Goal: Task Accomplishment & Management: Use online tool/utility

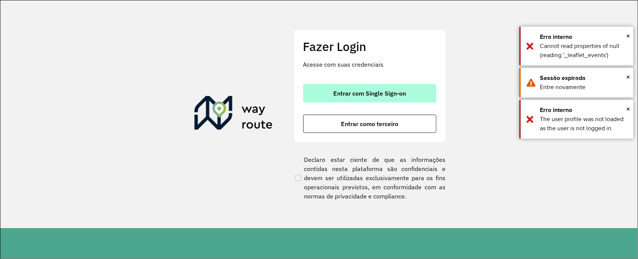
click at [358, 94] on span "Entrar com Single Sign-on" at bounding box center [369, 93] width 73 height 6
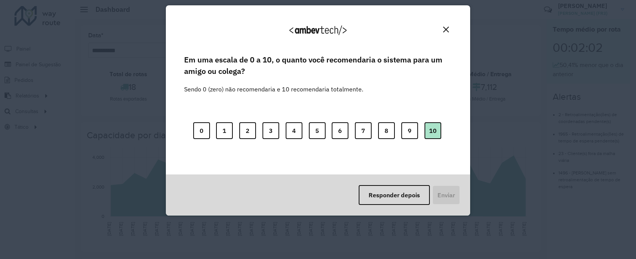
drag, startPoint x: 435, startPoint y: 127, endPoint x: 426, endPoint y: 140, distance: 16.5
click at [435, 127] on button "10" at bounding box center [433, 130] width 17 height 17
click at [445, 203] on button "Enviar" at bounding box center [446, 195] width 28 height 20
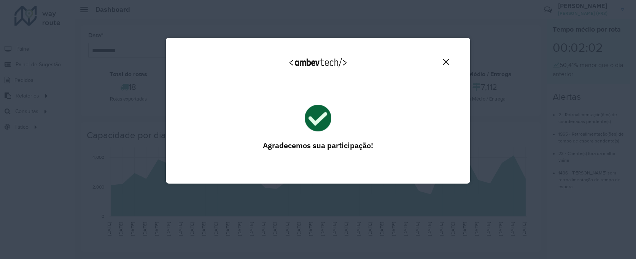
click at [443, 60] on img "Close" at bounding box center [446, 62] width 6 height 6
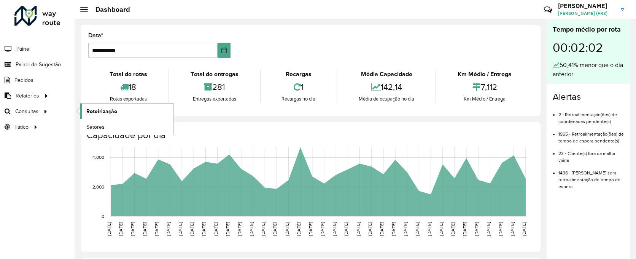
click at [101, 111] on span "Roteirização" at bounding box center [101, 111] width 31 height 8
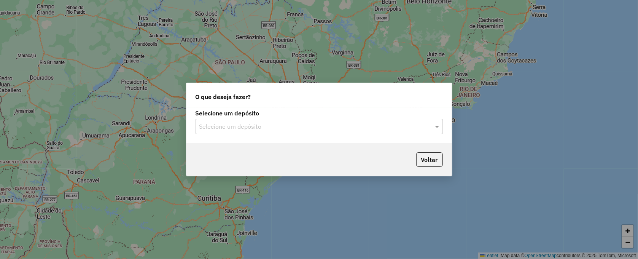
click at [282, 128] on input "text" at bounding box center [311, 126] width 225 height 9
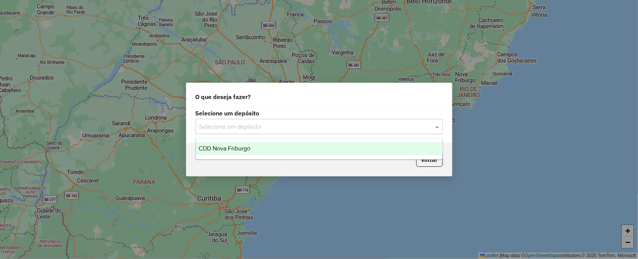
click at [251, 147] on div "CDD Nova Friburgo" at bounding box center [319, 148] width 247 height 13
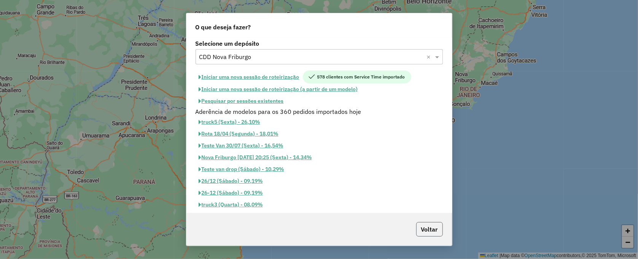
click at [427, 228] on button "Voltar" at bounding box center [429, 229] width 27 height 14
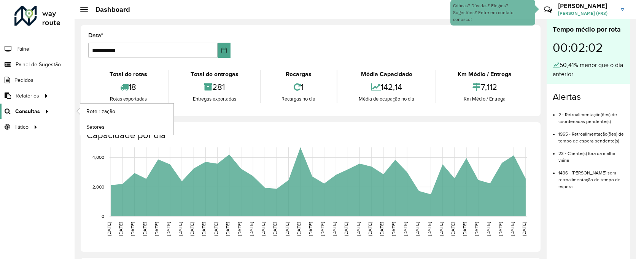
click at [33, 112] on span "Consultas" at bounding box center [27, 111] width 25 height 8
click at [49, 115] on div at bounding box center [45, 111] width 11 height 8
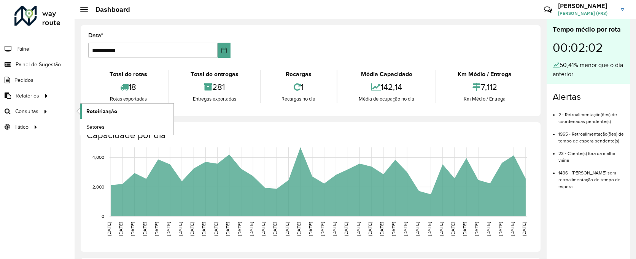
click at [94, 112] on span "Roteirização" at bounding box center [101, 111] width 31 height 8
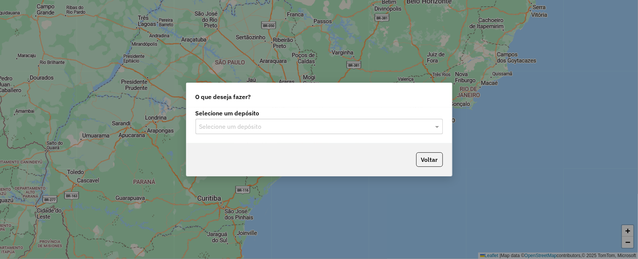
click at [303, 126] on input "text" at bounding box center [311, 126] width 225 height 9
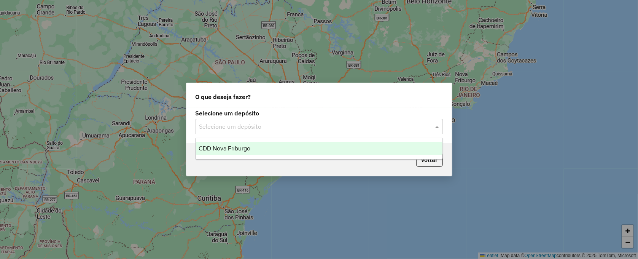
click at [260, 145] on div "CDD Nova Friburgo" at bounding box center [319, 148] width 247 height 13
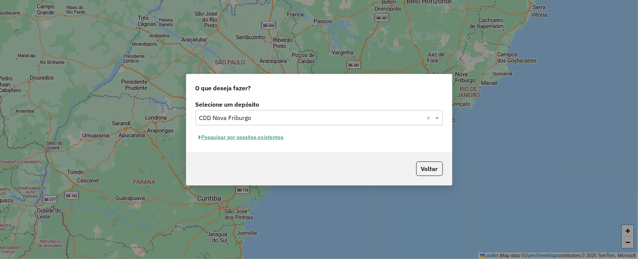
click at [255, 139] on button "Pesquisar por sessões existentes" at bounding box center [242, 137] width 92 height 12
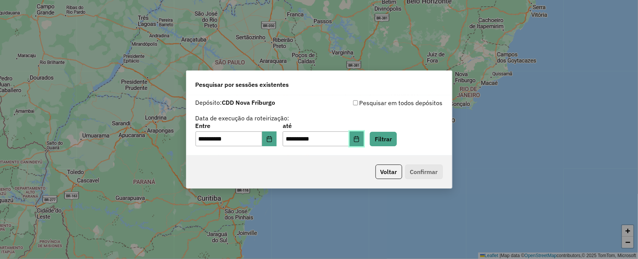
click at [360, 139] on icon "Choose Date" at bounding box center [357, 139] width 6 height 6
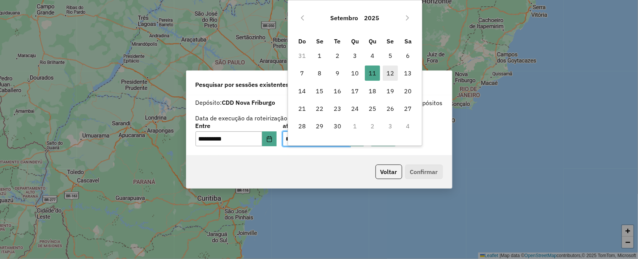
click at [393, 70] on span "12" at bounding box center [390, 72] width 15 height 15
type input "**********"
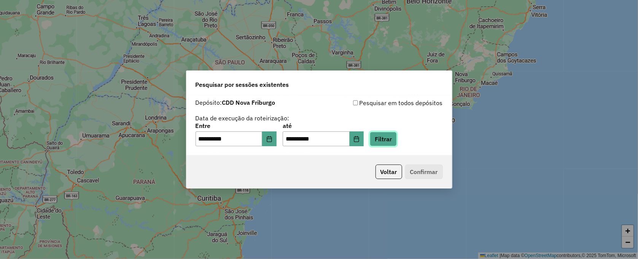
click at [389, 135] on button "Filtrar" at bounding box center [383, 139] width 27 height 14
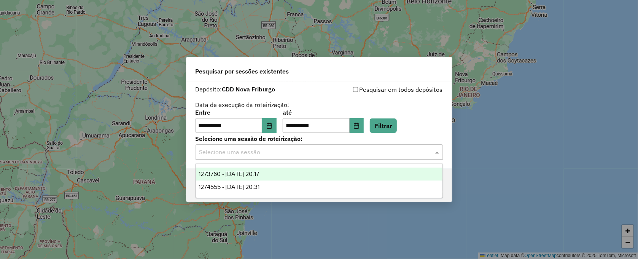
click at [436, 152] on span at bounding box center [438, 151] width 10 height 9
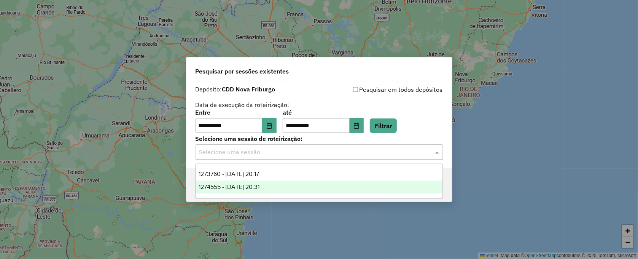
click at [260, 188] on span "1274555 - 12/09/2025 20:31" at bounding box center [229, 186] width 61 height 6
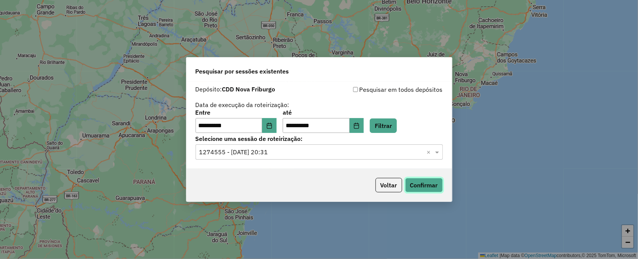
click at [425, 182] on button "Confirmar" at bounding box center [424, 185] width 38 height 14
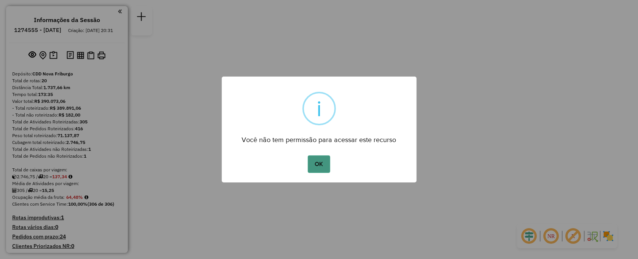
click at [319, 164] on button "OK" at bounding box center [319, 164] width 22 height 18
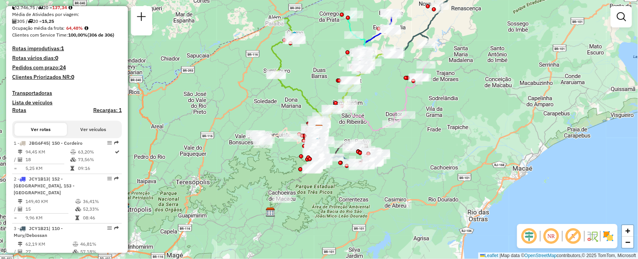
scroll to position [127, 0]
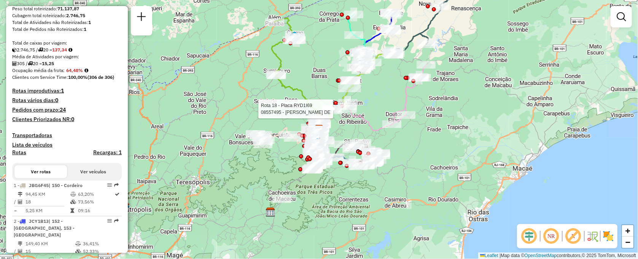
select select "**********"
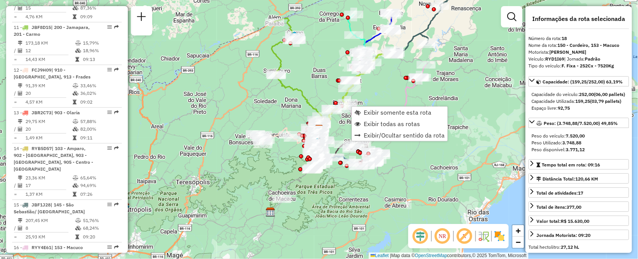
scroll to position [1004, 0]
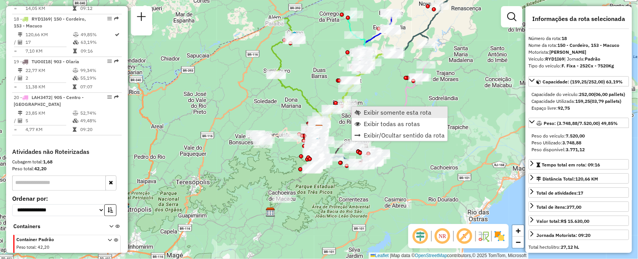
click at [379, 112] on span "Exibir somente esta rota" at bounding box center [398, 112] width 68 height 6
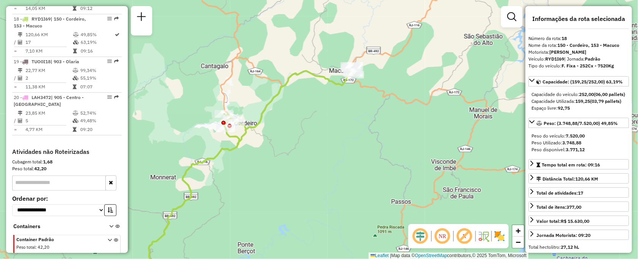
scroll to position [1011, 0]
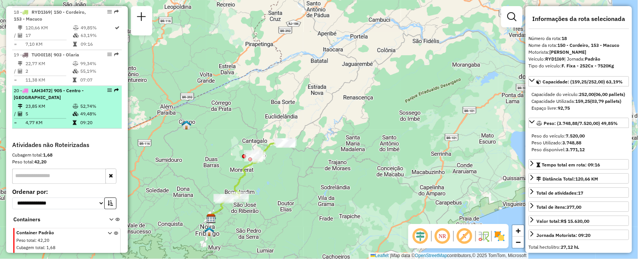
click at [61, 91] on div "20 - LAH3472 | 905 - Centro - Morro da Cruz" at bounding box center [54, 94] width 81 height 14
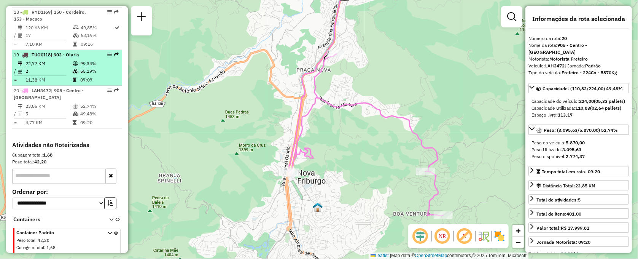
click at [64, 67] on td "2" at bounding box center [48, 71] width 47 height 8
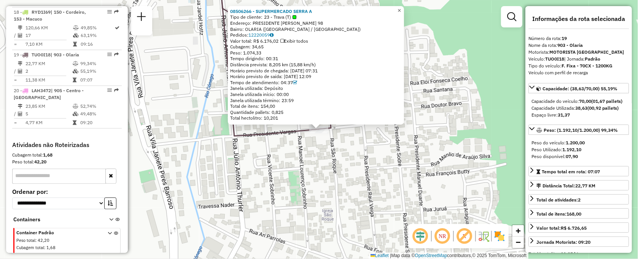
click at [404, 10] on link "×" at bounding box center [399, 10] width 9 height 9
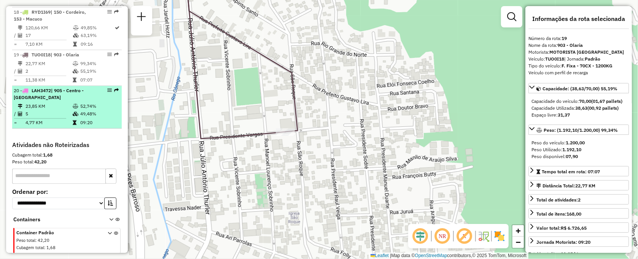
click at [73, 104] on icon at bounding box center [76, 106] width 6 height 5
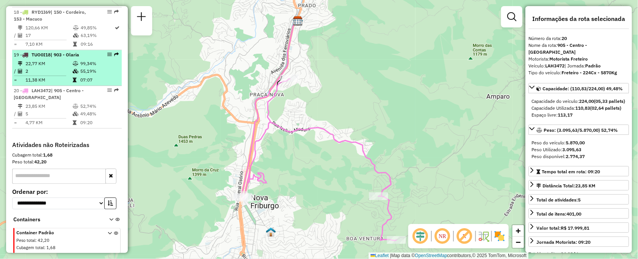
click at [49, 52] on span "TUO0I18" at bounding box center [41, 55] width 19 height 6
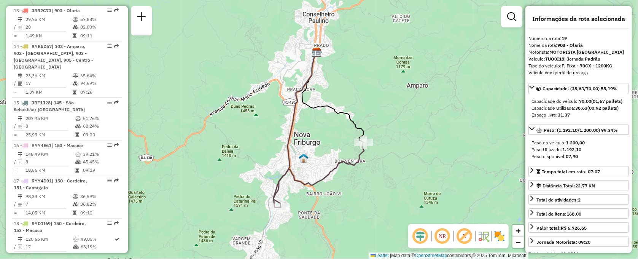
scroll to position [715, 0]
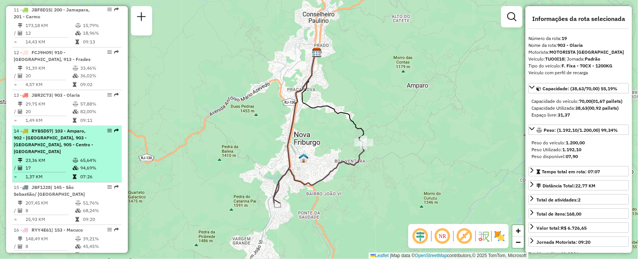
click at [93, 145] on div "14 - RYB5D57 | 103 - Amparo, 902 - Centro Nova Friburgo, 903 - Olaria, 905 - Ce…" at bounding box center [67, 140] width 107 height 27
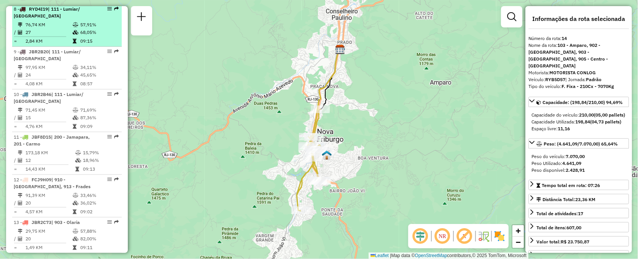
scroll to position [503, 0]
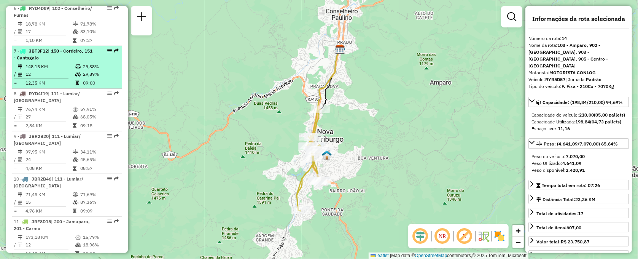
click at [67, 61] on li "7 - JBT3F12 | 150 - Cordeiro, 151 - Cantagalo 148,15 KM 29,38% / 12 29,89% = 12…" at bounding box center [67, 67] width 110 height 43
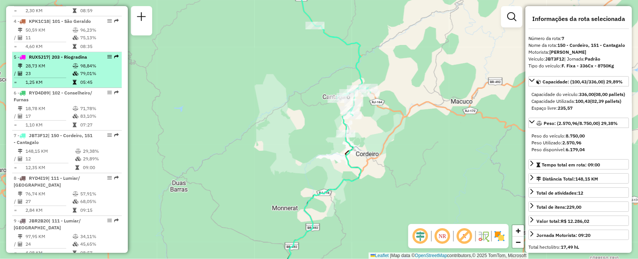
scroll to position [376, 0]
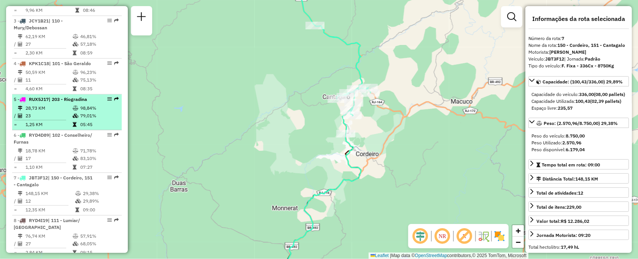
click at [62, 114] on td "23" at bounding box center [48, 116] width 47 height 8
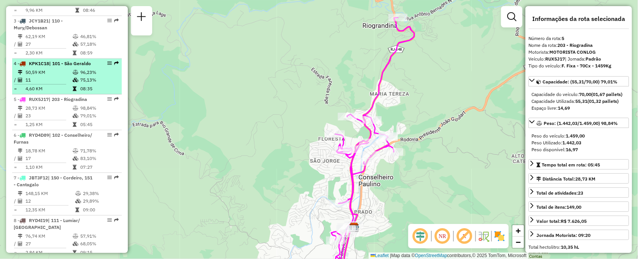
scroll to position [334, 0]
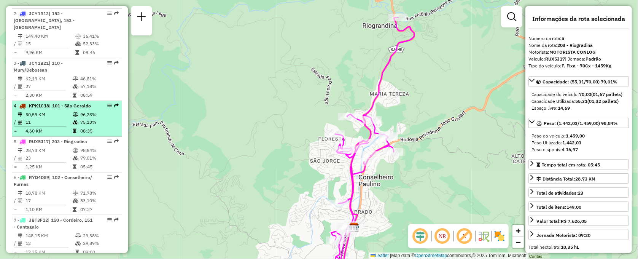
click at [80, 119] on td "75,13%" at bounding box center [99, 122] width 38 height 8
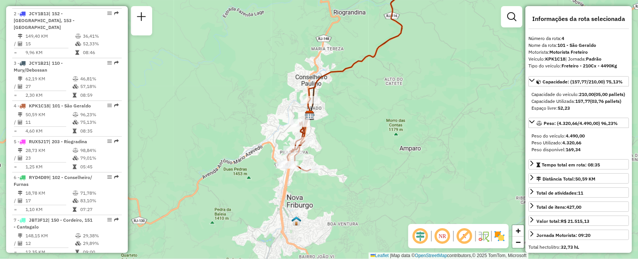
drag, startPoint x: 275, startPoint y: 188, endPoint x: 284, endPoint y: 107, distance: 81.9
click at [284, 107] on div "Janela de atendimento Grade de atendimento Capacidade Transportadoras Veículos …" at bounding box center [319, 129] width 638 height 259
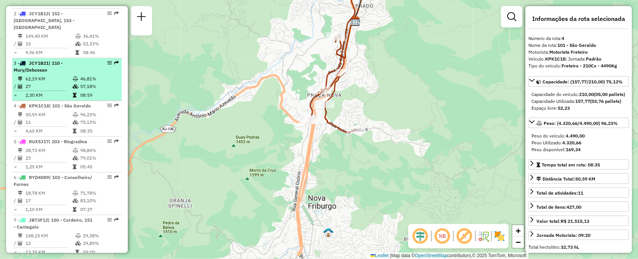
scroll to position [250, 0]
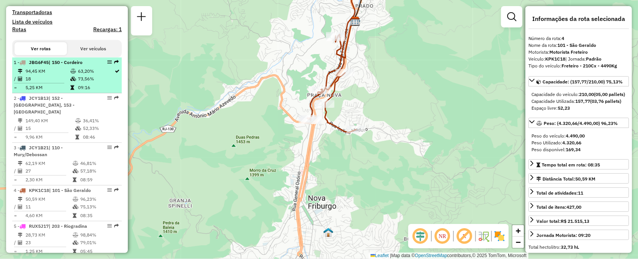
click at [67, 83] on td "18" at bounding box center [47, 79] width 45 height 8
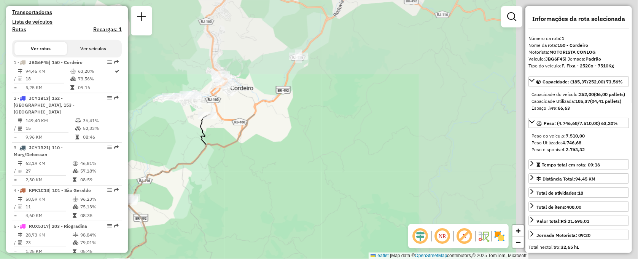
drag, startPoint x: 405, startPoint y: 59, endPoint x: 12, endPoint y: 196, distance: 416.2
click at [0, 201] on html "Aguarde... Pop-up bloqueado! Seu navegador bloqueou automáticamente a abertura …" at bounding box center [319, 129] width 638 height 259
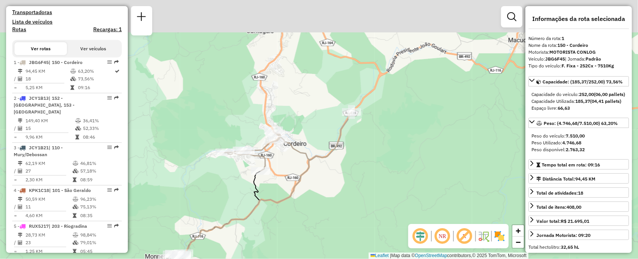
drag, startPoint x: 184, startPoint y: 157, endPoint x: 273, endPoint y: 218, distance: 108.2
click at [273, 218] on div "Janela de atendimento Grade de atendimento Capacidade Transportadoras Veículos …" at bounding box center [319, 129] width 638 height 259
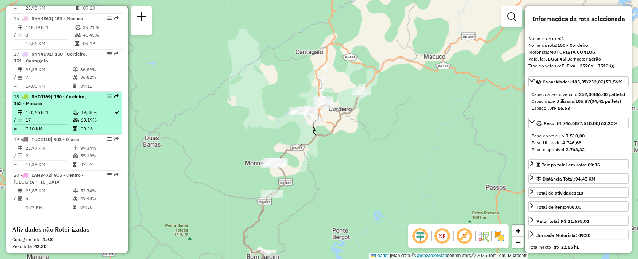
scroll to position [841, 0]
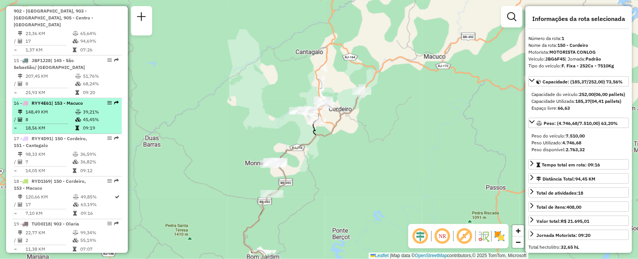
click at [86, 99] on li "16 - RYY4E61 | 153 - Macuco 148,49 KM 39,21% / 8 45,45% = 18,56 KM 09:19" at bounding box center [67, 116] width 110 height 36
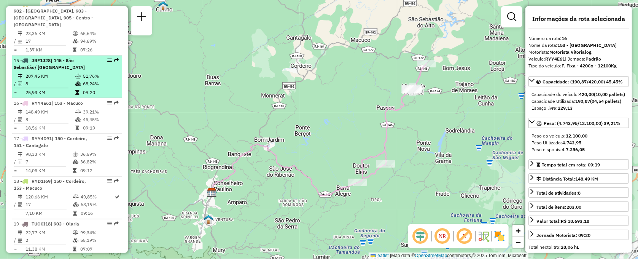
click at [84, 72] on td "51,76%" at bounding box center [101, 76] width 36 height 8
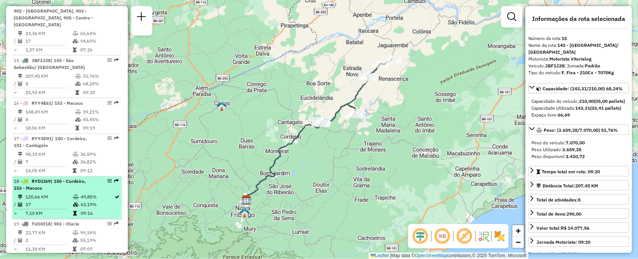
scroll to position [884, 0]
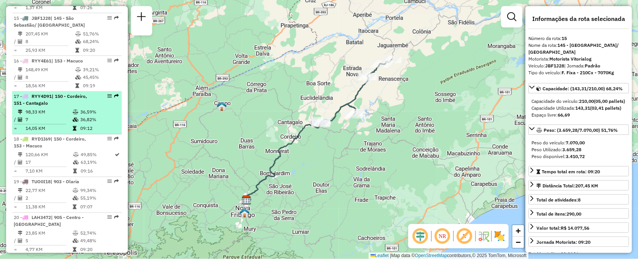
click at [57, 94] on div "17 - RYY4D91 | 150 - Cordeiro, 151 - Cantagalo" at bounding box center [54, 100] width 81 height 14
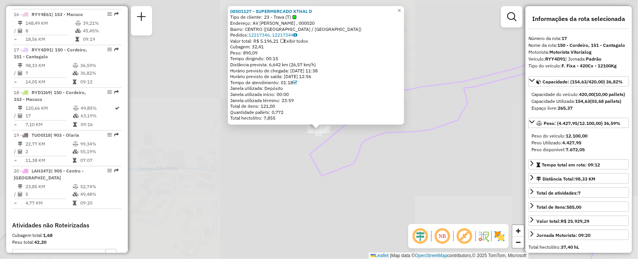
scroll to position [961, 0]
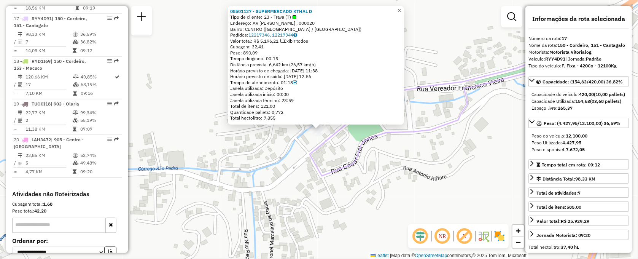
click at [401, 8] on span "×" at bounding box center [399, 10] width 3 height 6
